Goal: Task Accomplishment & Management: Manage account settings

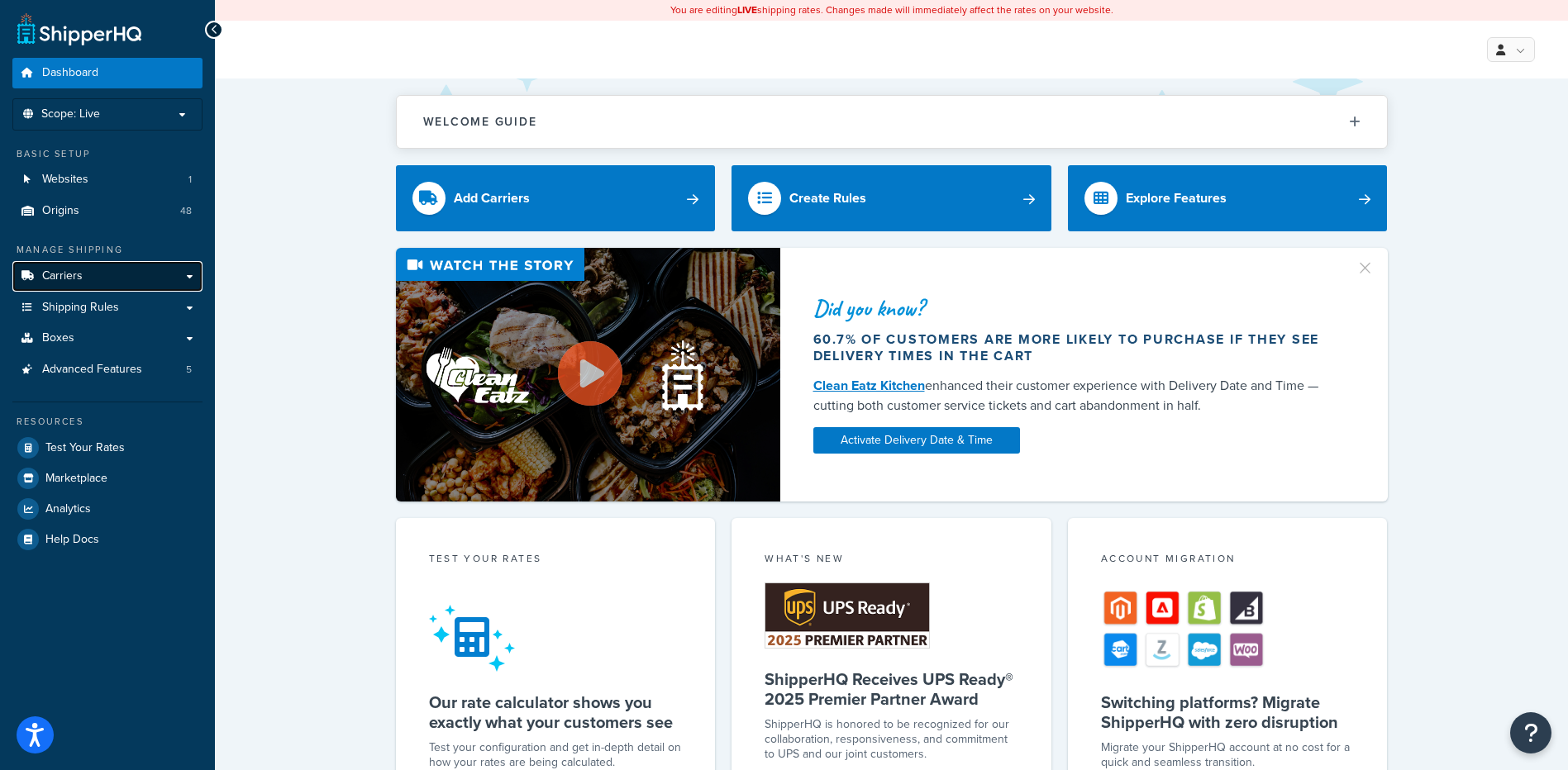
click at [94, 278] on link "Carriers" at bounding box center [107, 276] width 190 height 30
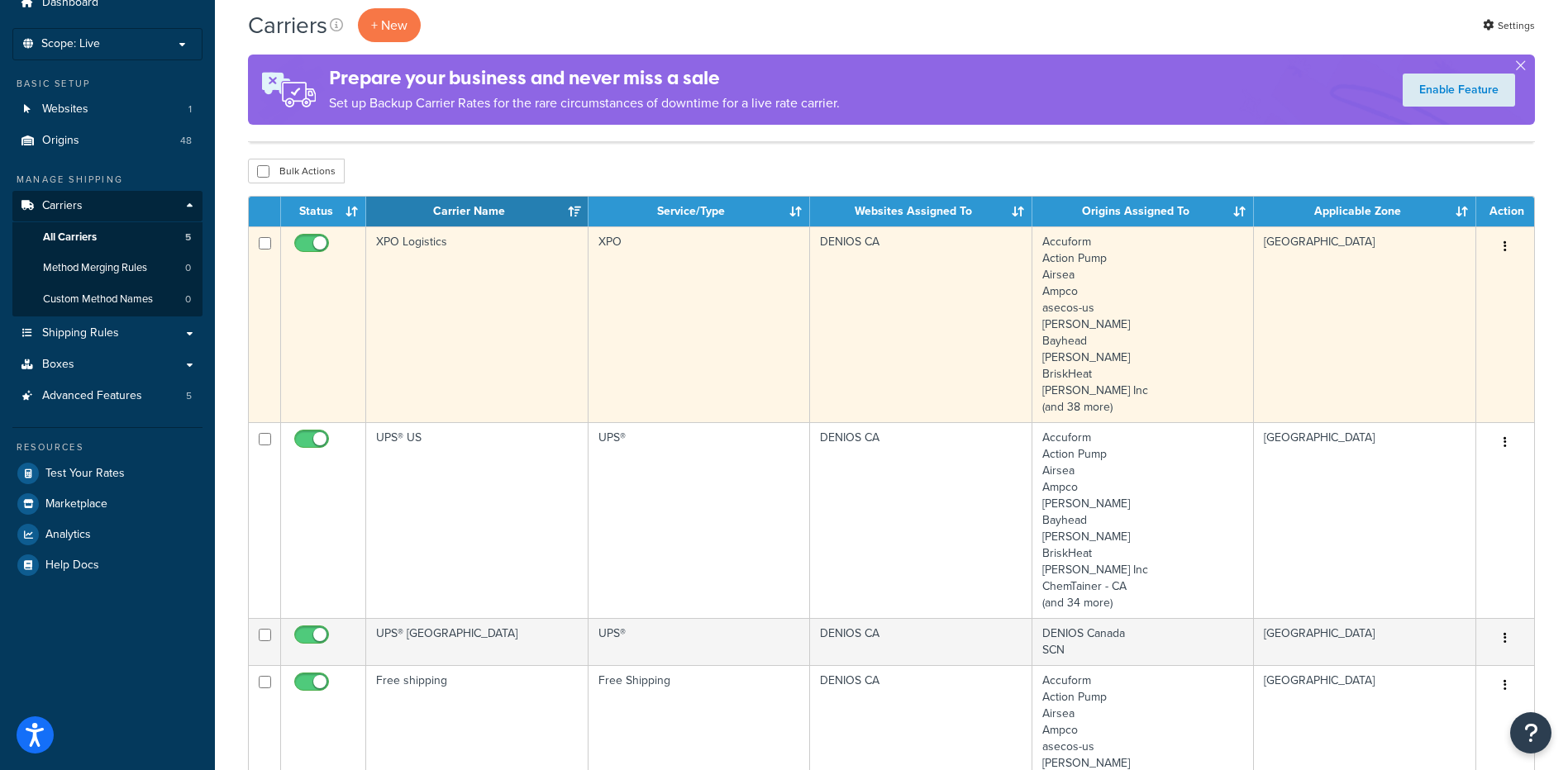
scroll to position [165, 0]
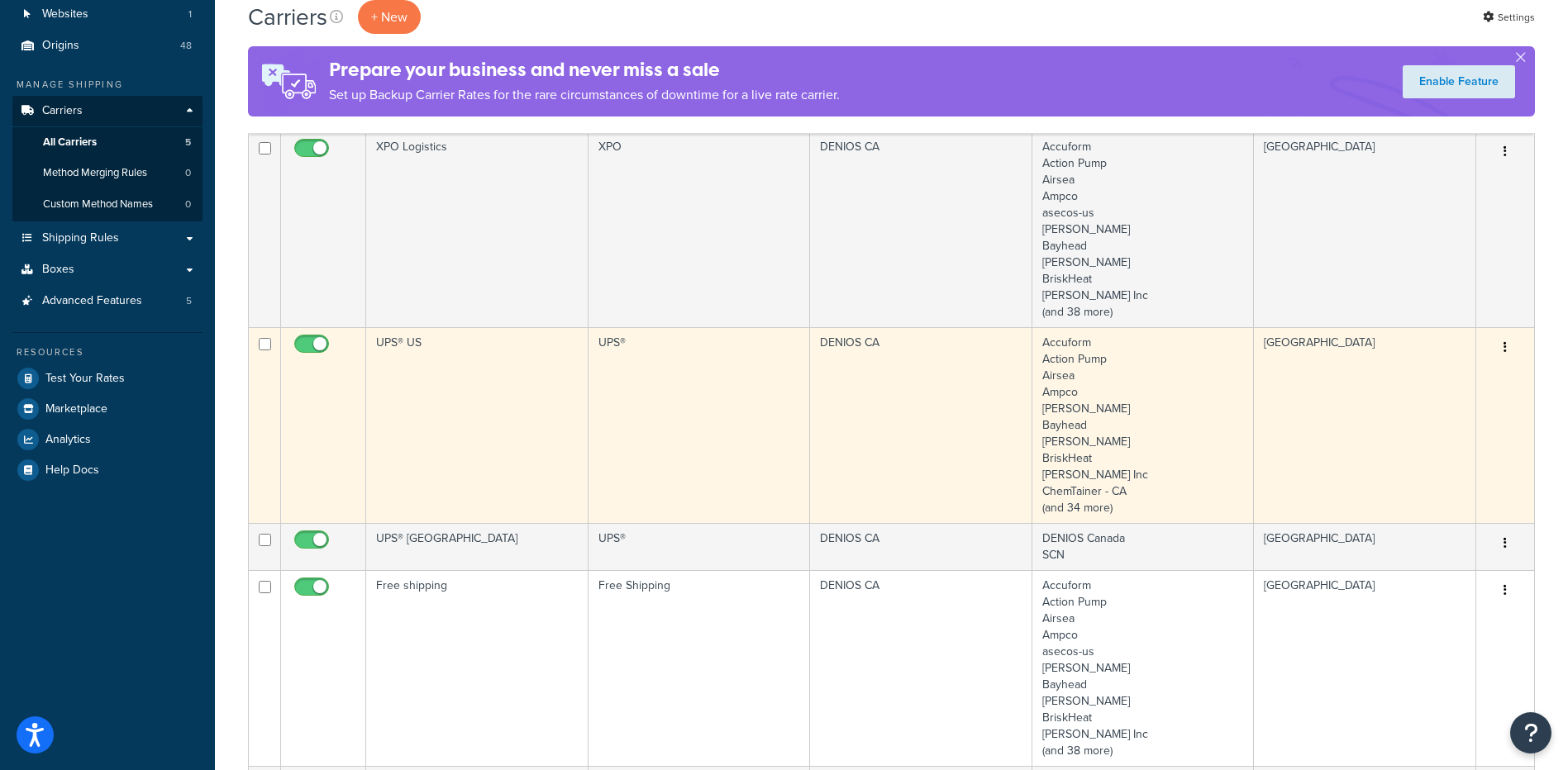
drag, startPoint x: 310, startPoint y: 538, endPoint x: 466, endPoint y: 461, distance: 174.0
click at [466, 464] on tbody "XPO Logistics XPO DENIOS CA Accuform Action Pump Airsea Ampco asecos-us Basco B…" at bounding box center [891, 547] width 1285 height 831
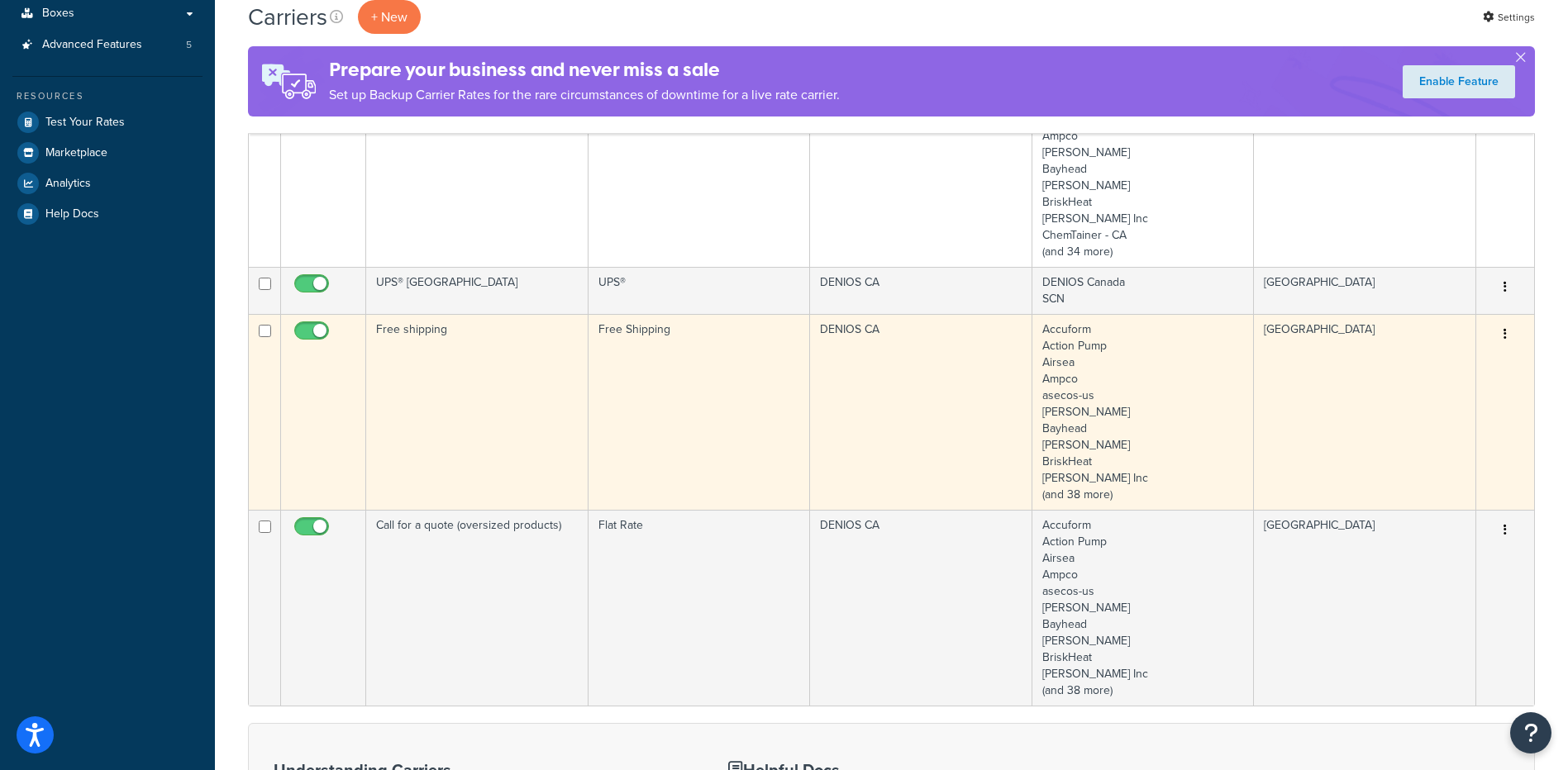
scroll to position [496, 0]
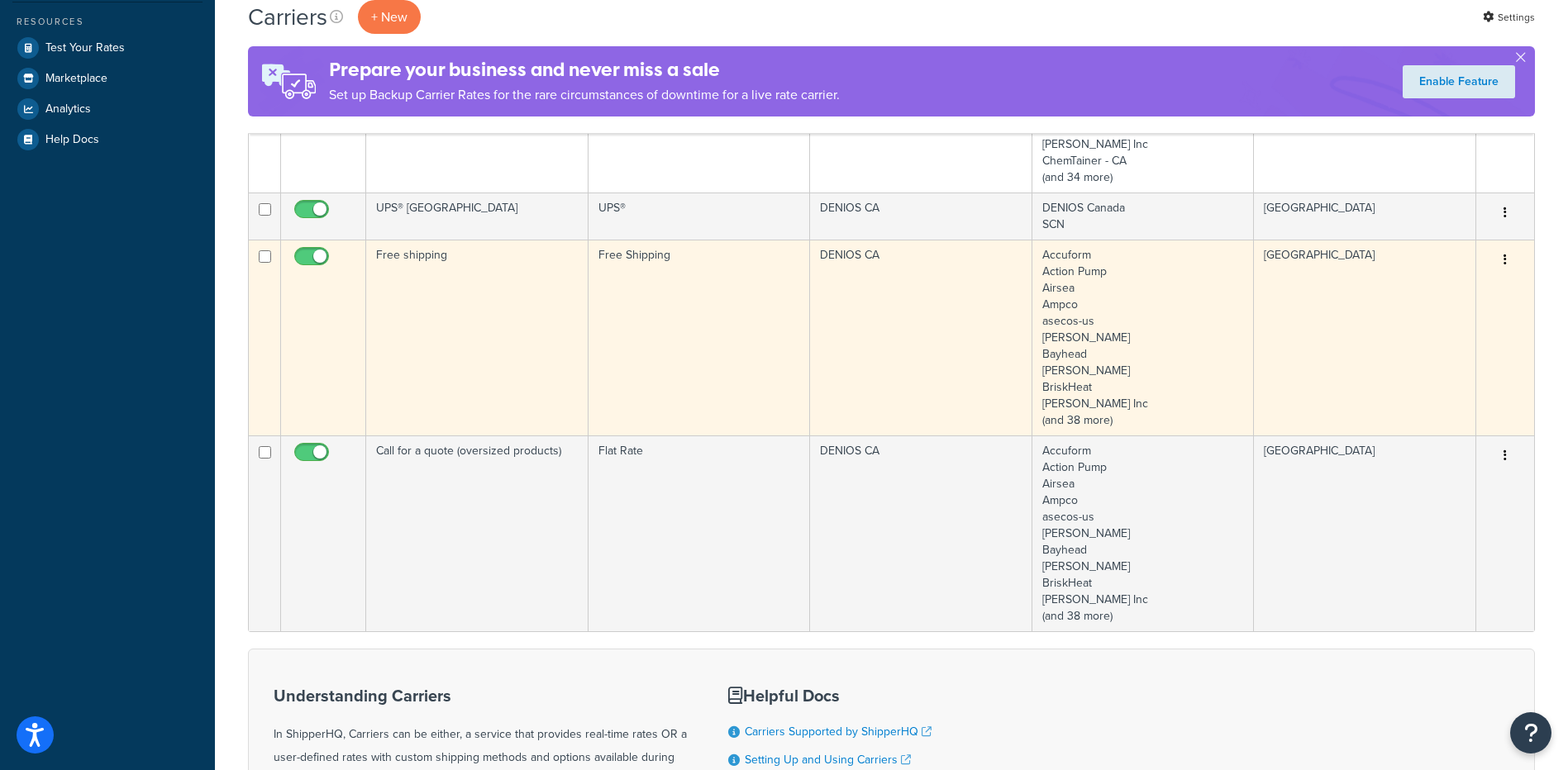
click at [310, 258] on input "checkbox" at bounding box center [314, 260] width 46 height 21
checkbox input "false"
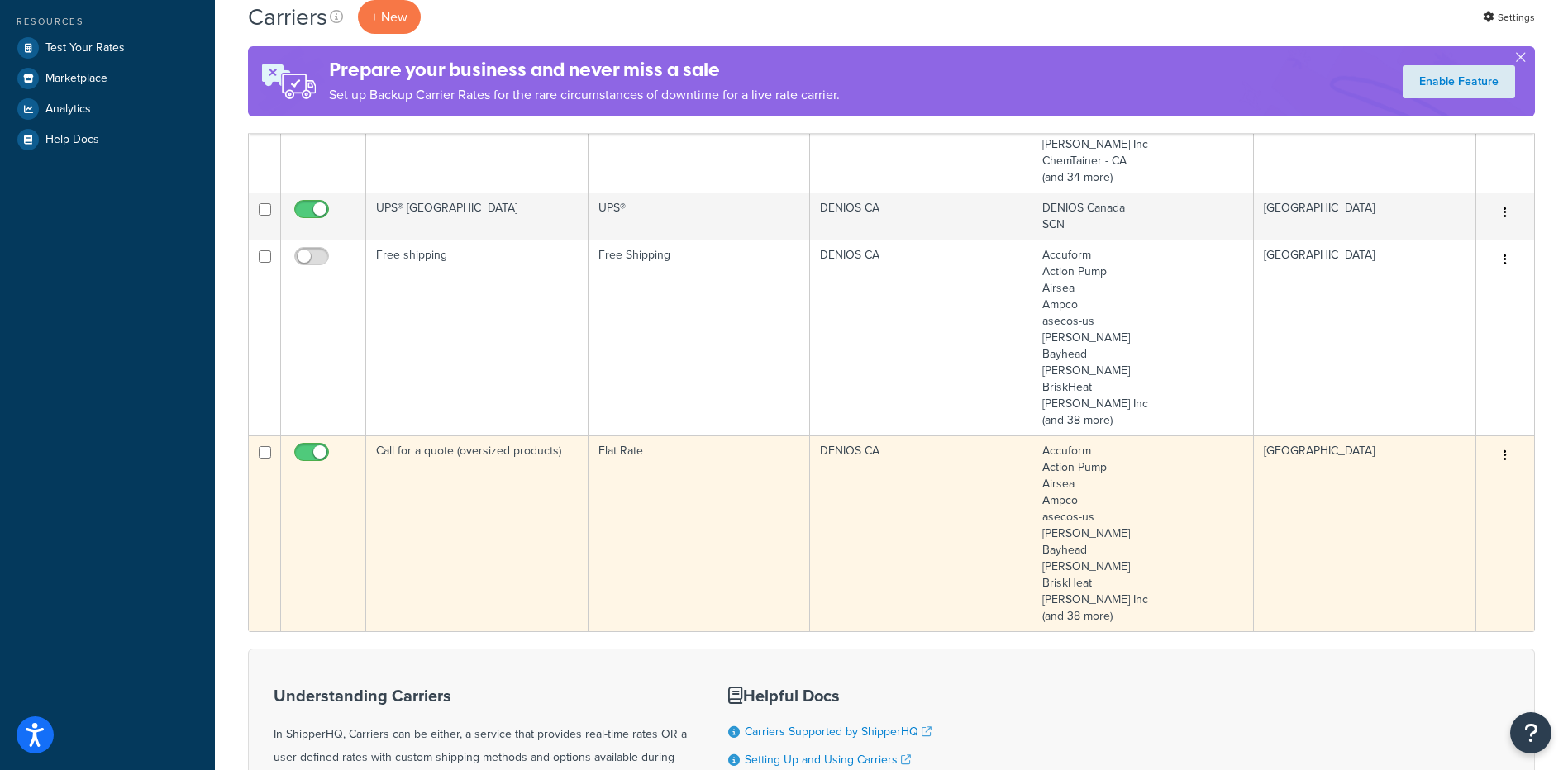
click at [307, 446] on span at bounding box center [311, 453] width 35 height 20
click at [307, 446] on input "checkbox" at bounding box center [314, 456] width 46 height 21
checkbox input "false"
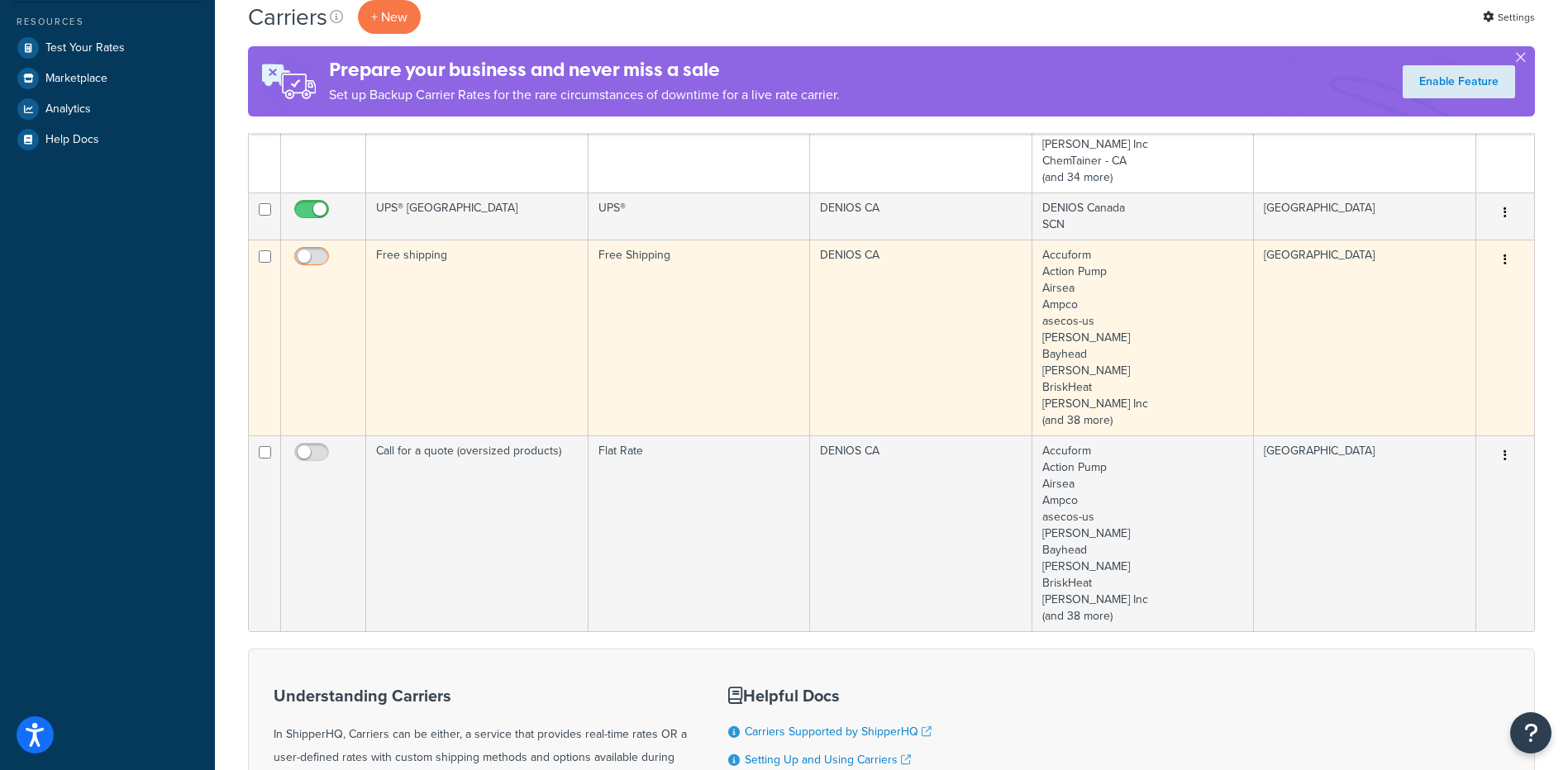
click at [310, 258] on input "checkbox" at bounding box center [314, 260] width 46 height 21
checkbox input "true"
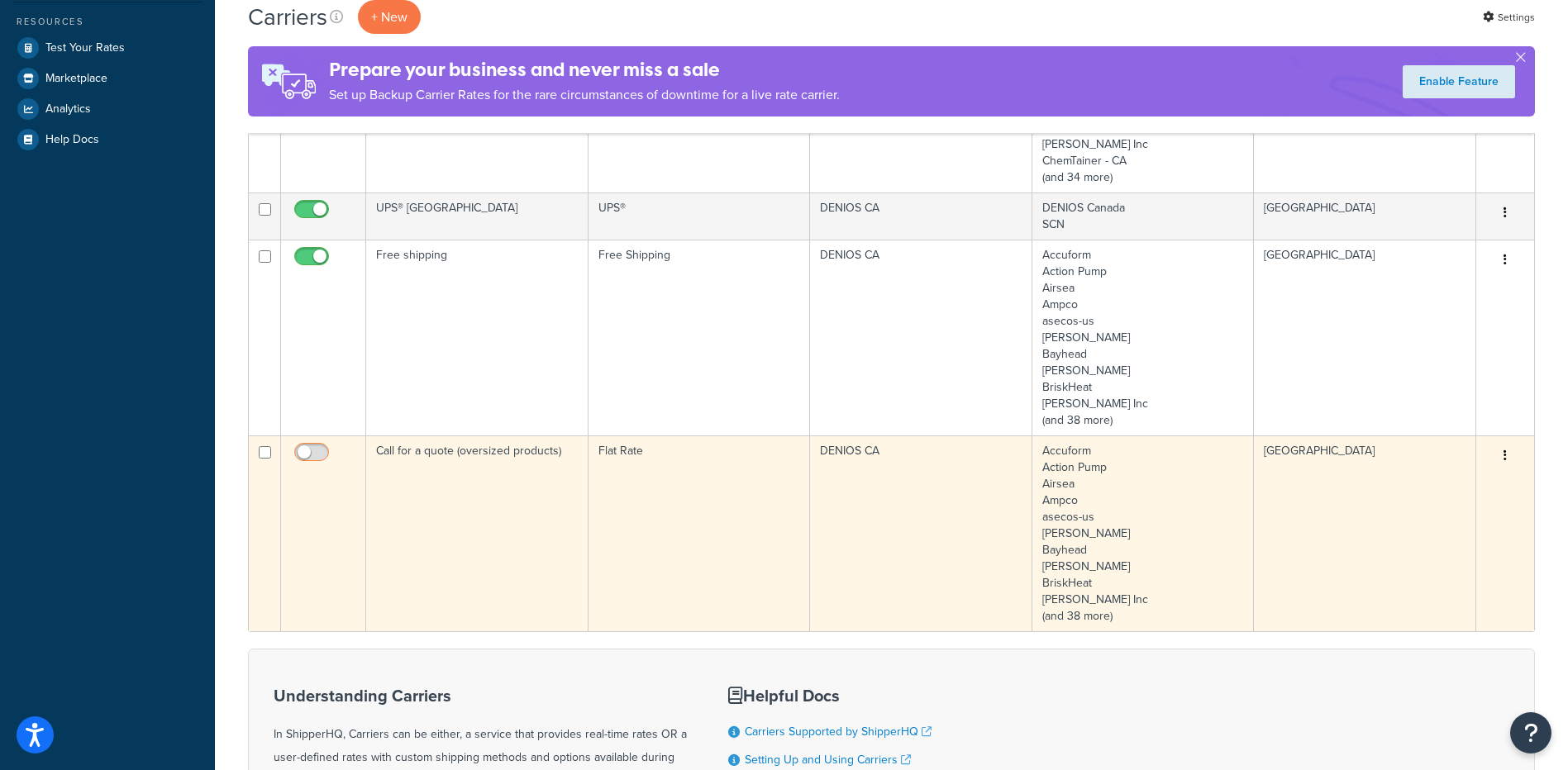
click at [318, 449] on input "checkbox" at bounding box center [314, 456] width 46 height 21
checkbox input "true"
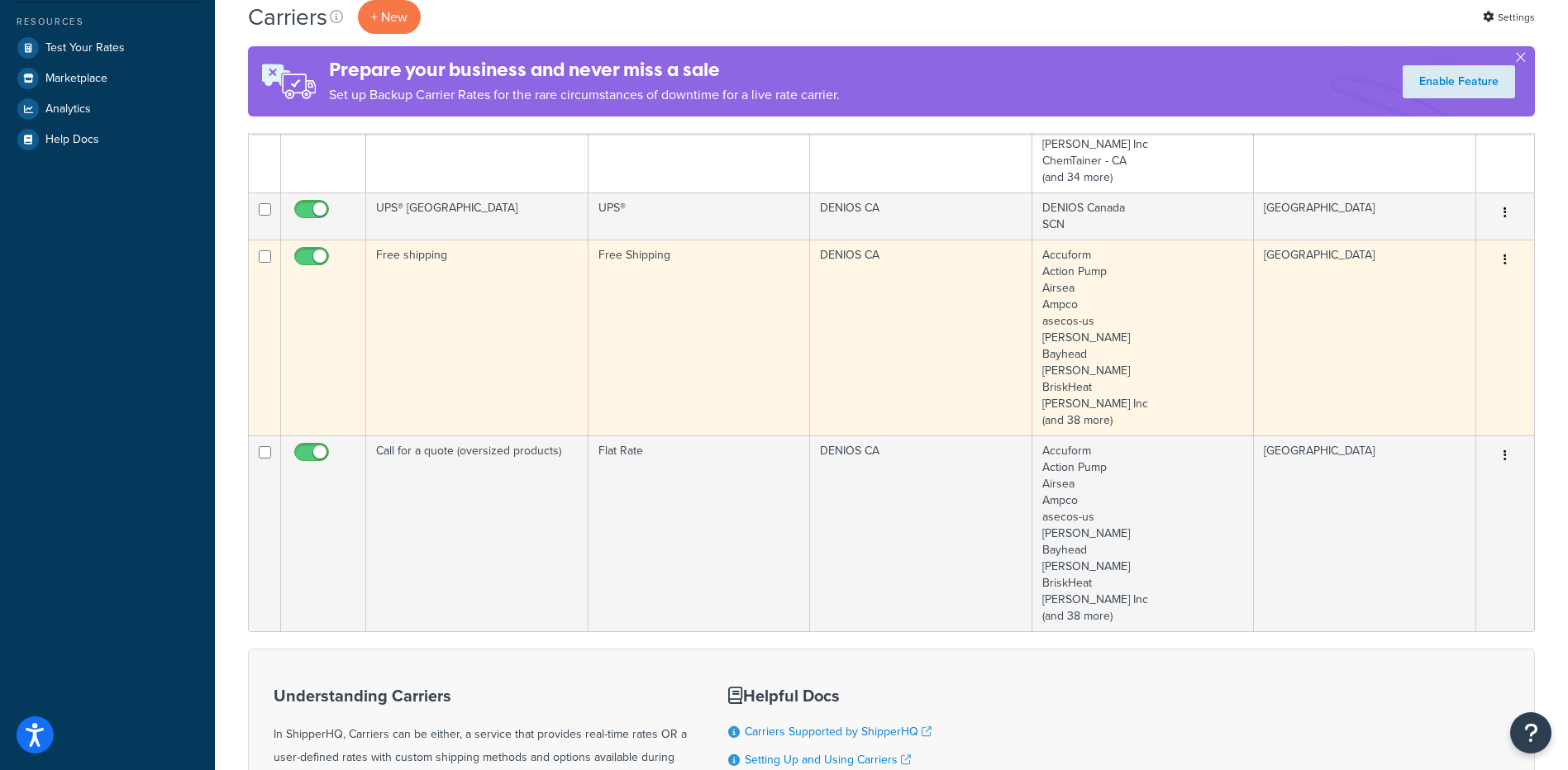
drag, startPoint x: 325, startPoint y: 249, endPoint x: 323, endPoint y: 263, distance: 14.1
click at [325, 249] on span at bounding box center [311, 257] width 35 height 20
click at [325, 250] on input "checkbox" at bounding box center [314, 260] width 46 height 21
checkbox input "false"
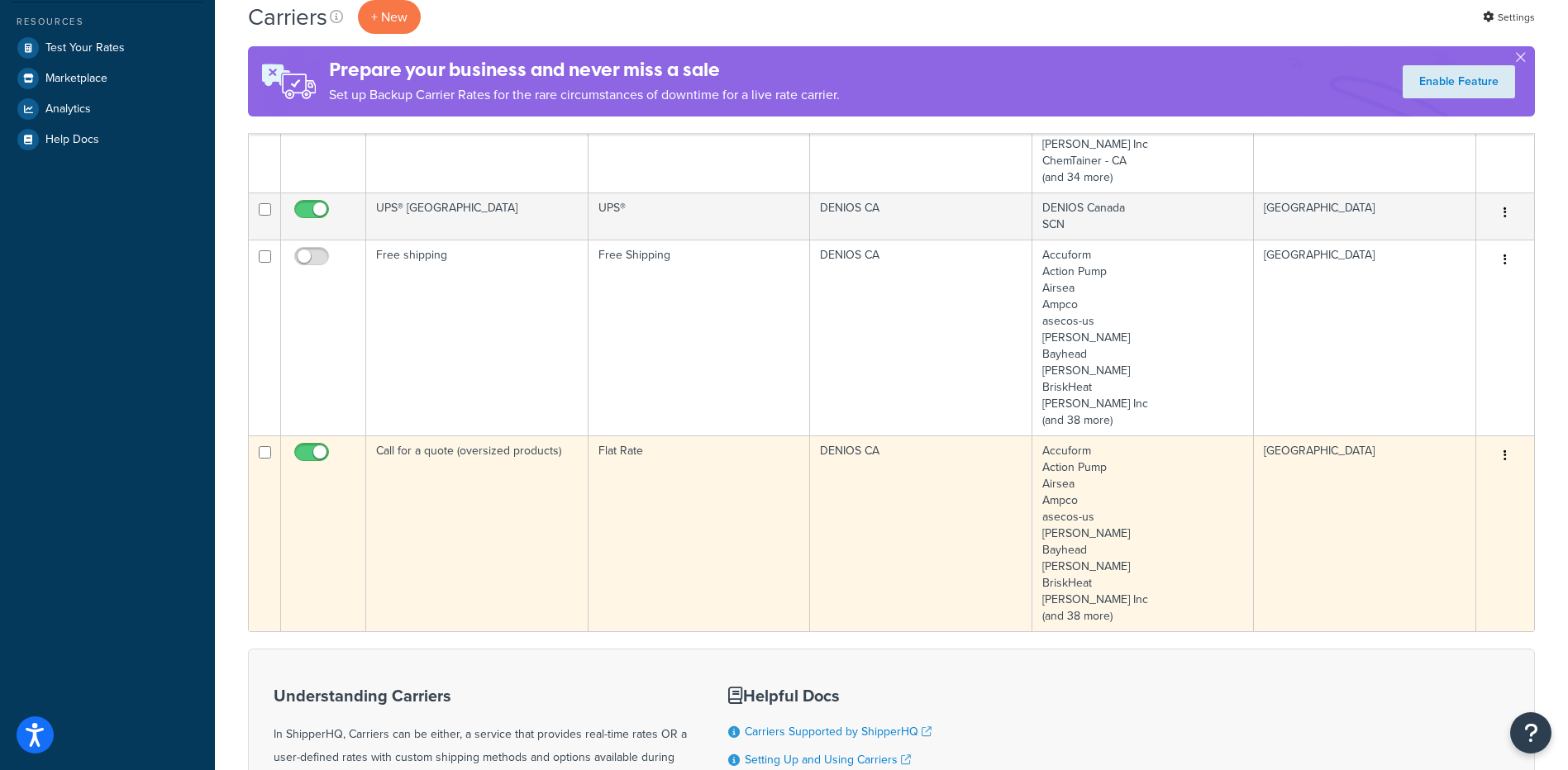
click at [312, 444] on span at bounding box center [311, 453] width 35 height 20
click at [312, 446] on input "checkbox" at bounding box center [314, 456] width 46 height 21
checkbox input "false"
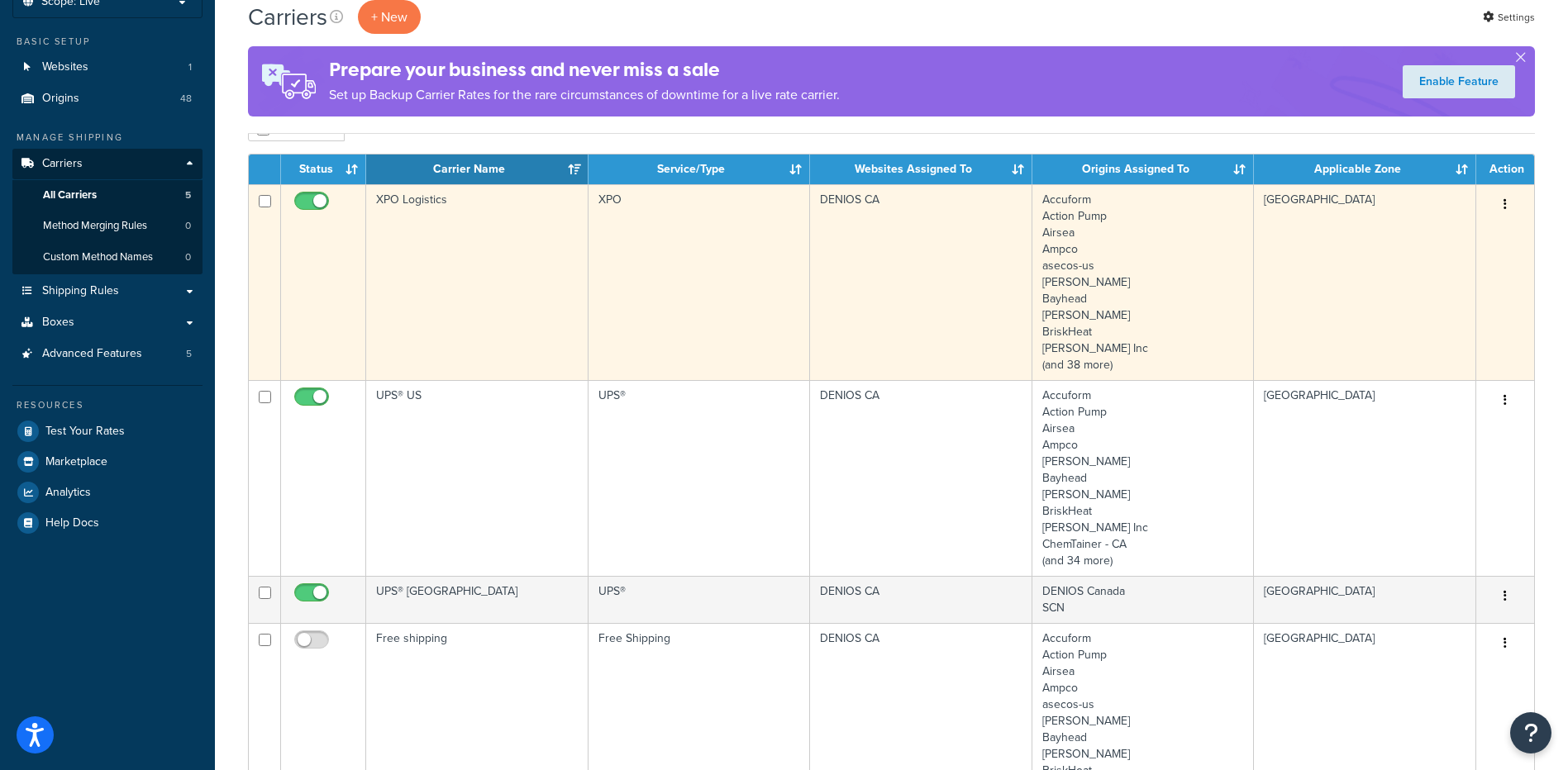
scroll to position [0, 0]
